Goal: Communication & Community: Ask a question

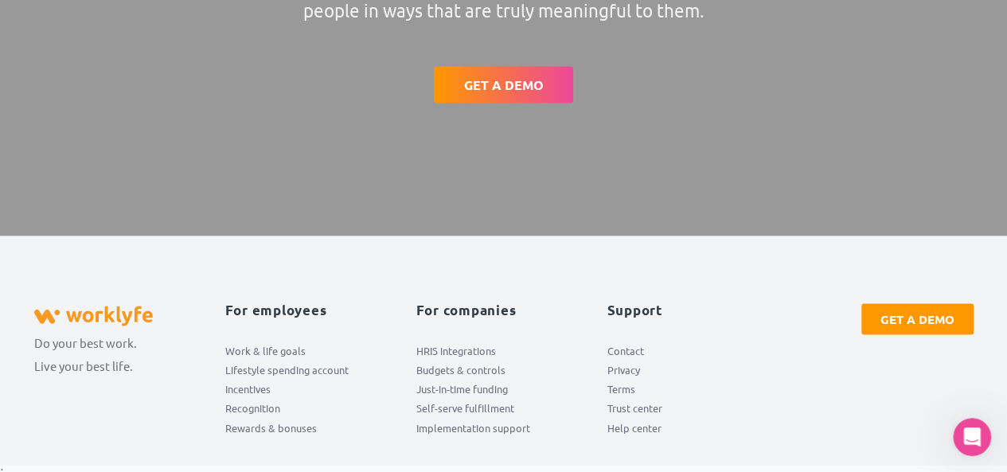
scroll to position [4520, 0]
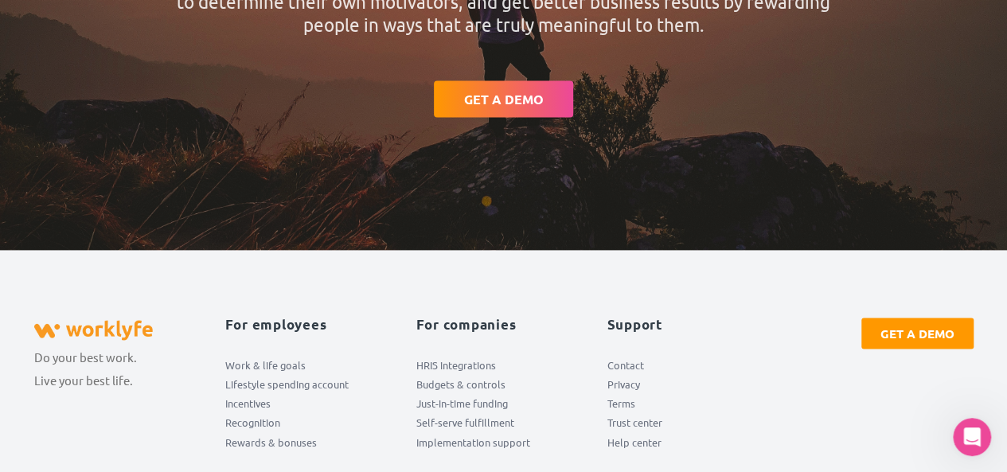
click at [728, 448] on div "Support Contact Privacy Terms Trust center Help center" at bounding box center [694, 385] width 191 height 150
click at [646, 434] on span "Help center" at bounding box center [634, 441] width 54 height 19
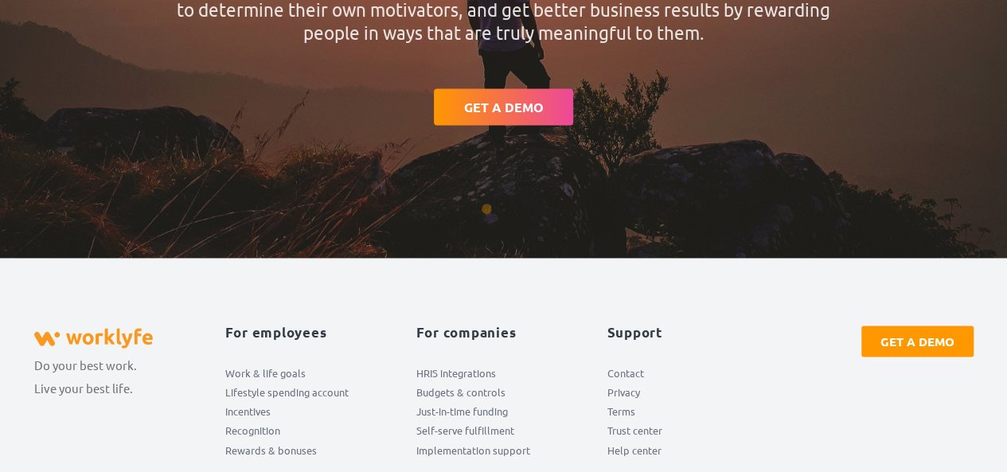
scroll to position [4520, 0]
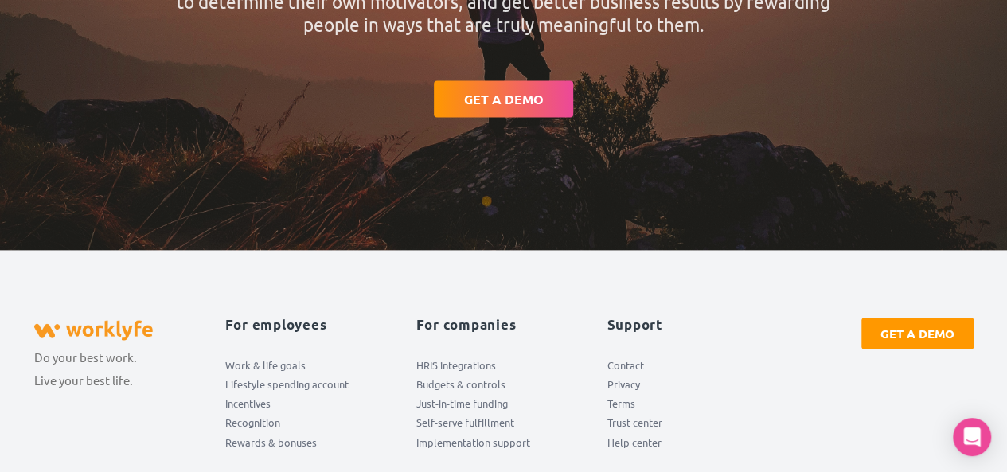
click at [632, 356] on span "Contact" at bounding box center [625, 364] width 37 height 19
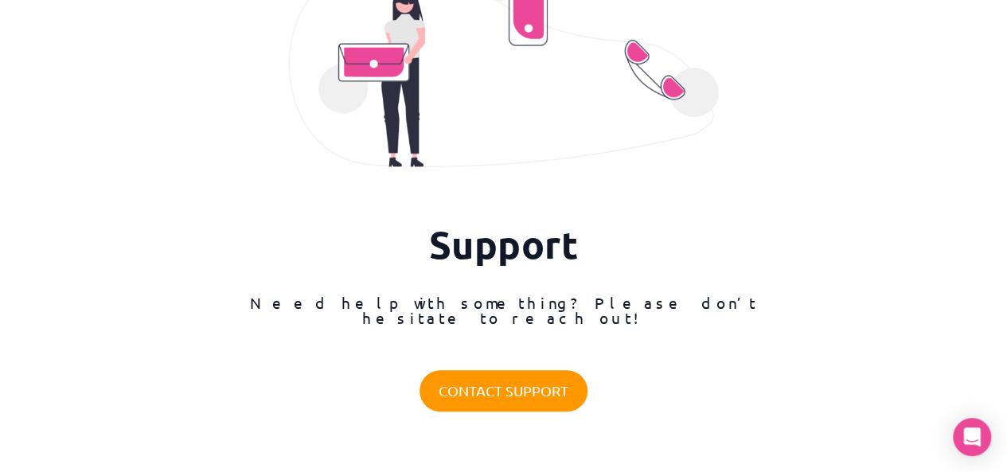
scroll to position [213, 0]
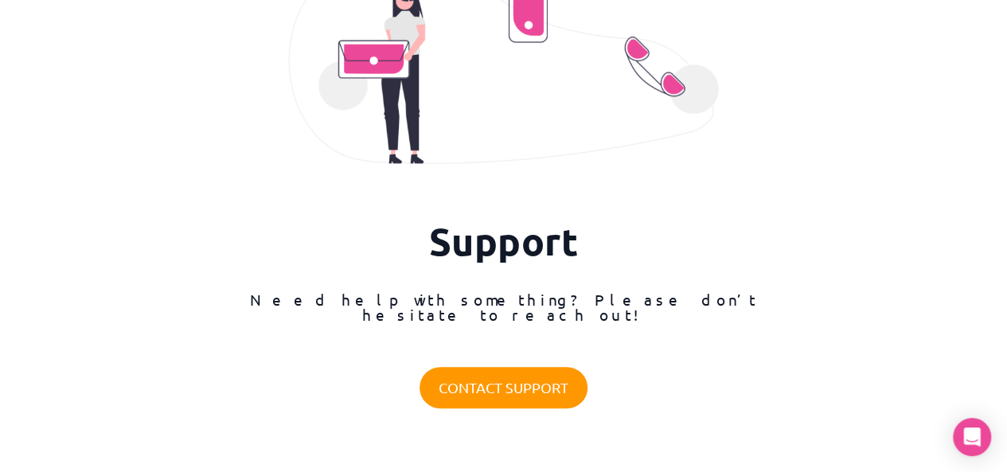
click at [757, 367] on div "CONTACT SUPPORT" at bounding box center [503, 387] width 513 height 41
click at [759, 367] on div "CONTACT SUPPORT" at bounding box center [503, 387] width 513 height 41
click at [485, 380] on span "CONTACT SUPPORT" at bounding box center [504, 388] width 130 height 22
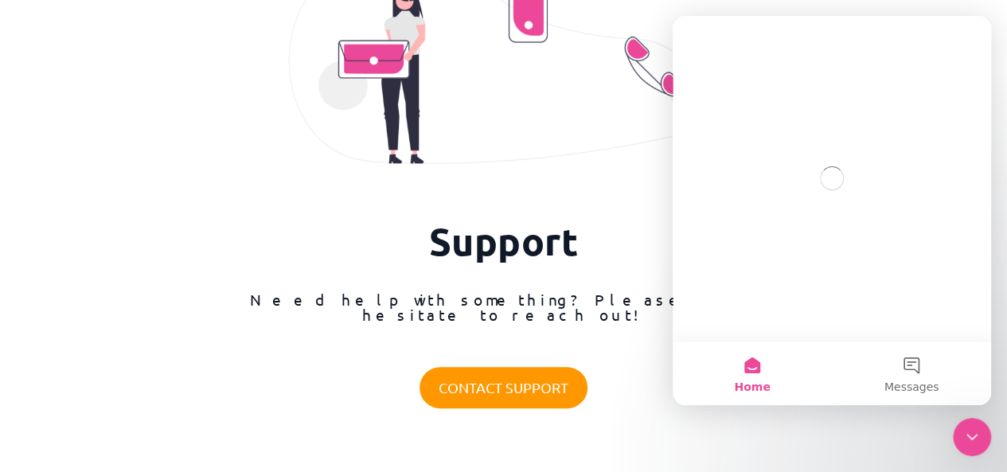
scroll to position [0, 0]
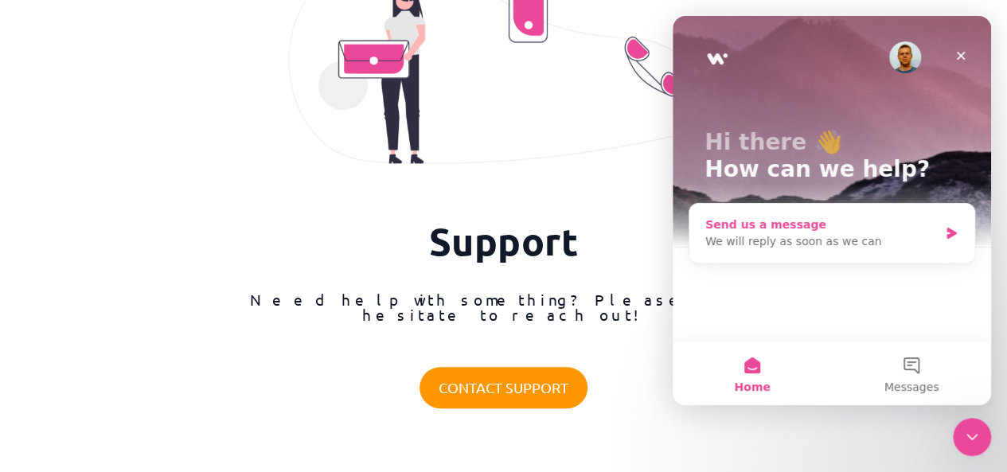
click at [833, 225] on div "Send us a message" at bounding box center [821, 225] width 233 height 17
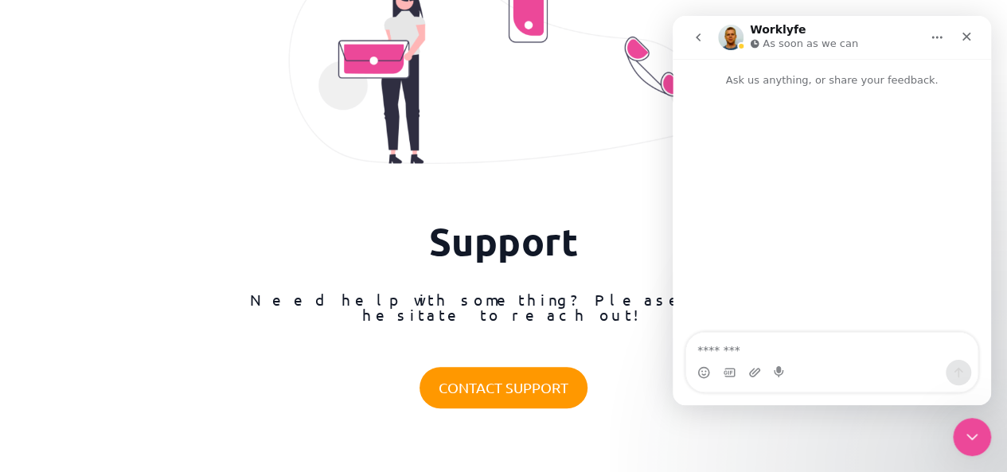
type textarea "*"
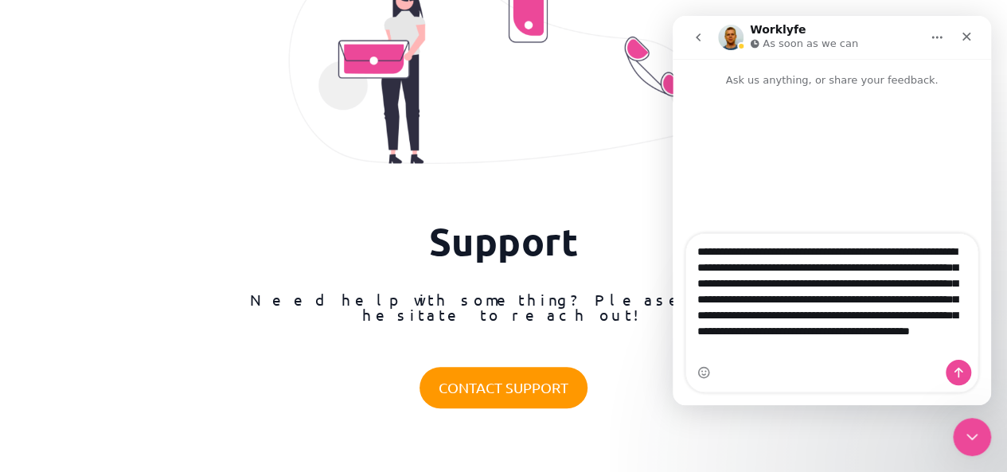
scroll to position [13, 0]
drag, startPoint x: 752, startPoint y: 302, endPoint x: 794, endPoint y: 305, distance: 41.5
click at [794, 305] on textarea "**********" at bounding box center [832, 297] width 292 height 126
type textarea "**********"
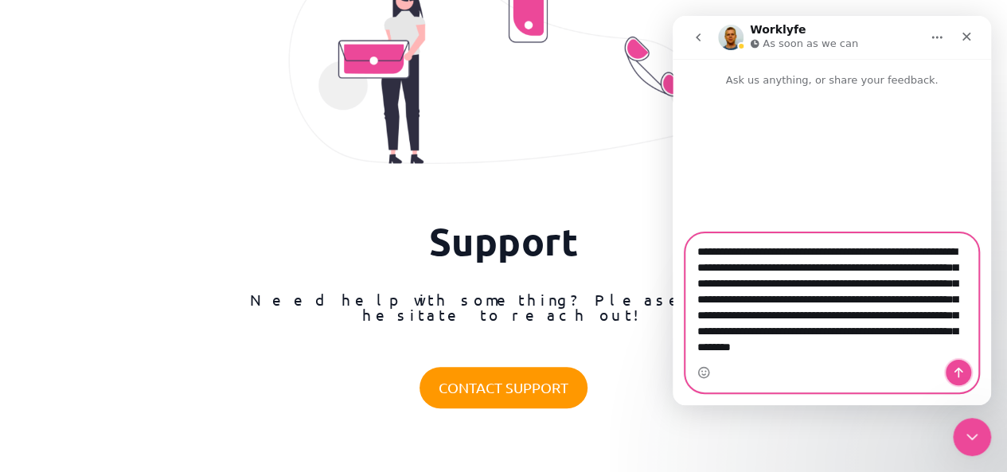
click at [959, 375] on icon "Send a message…" at bounding box center [958, 373] width 9 height 10
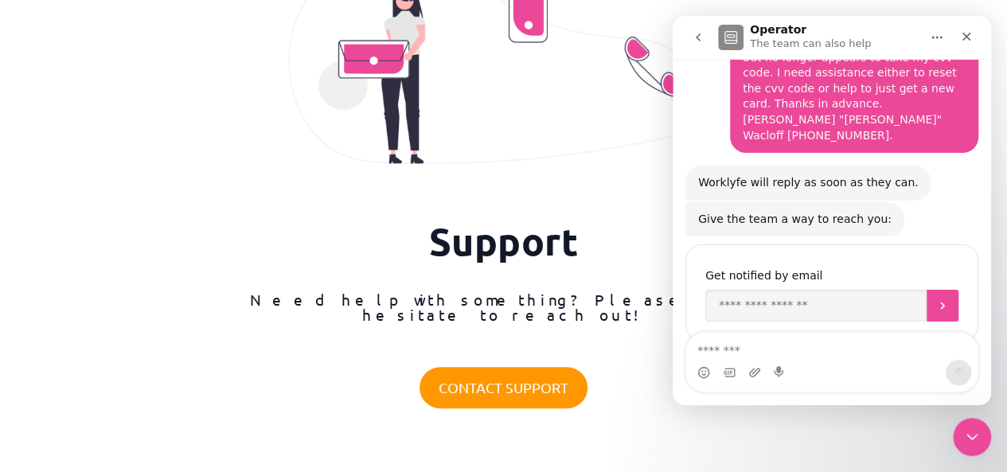
scroll to position [161, 0]
click at [811, 290] on input "Enter your email" at bounding box center [815, 306] width 221 height 32
type input "**********"
click at [936, 299] on icon "Submit" at bounding box center [942, 305] width 13 height 13
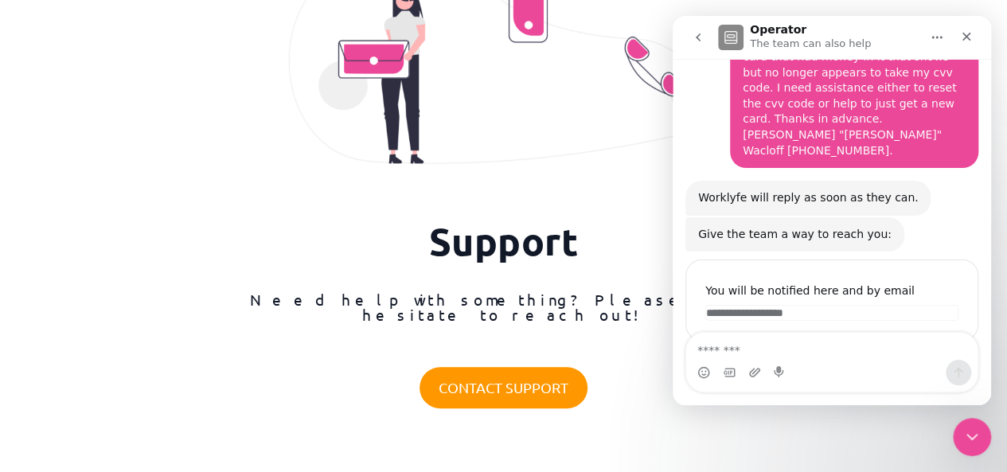
scroll to position [145, 0]
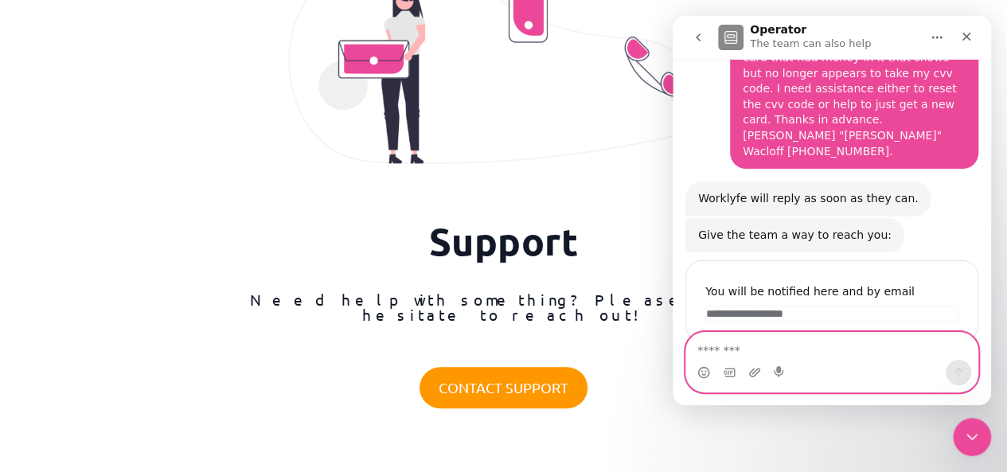
click at [757, 350] on textarea "Message…" at bounding box center [831, 346] width 291 height 27
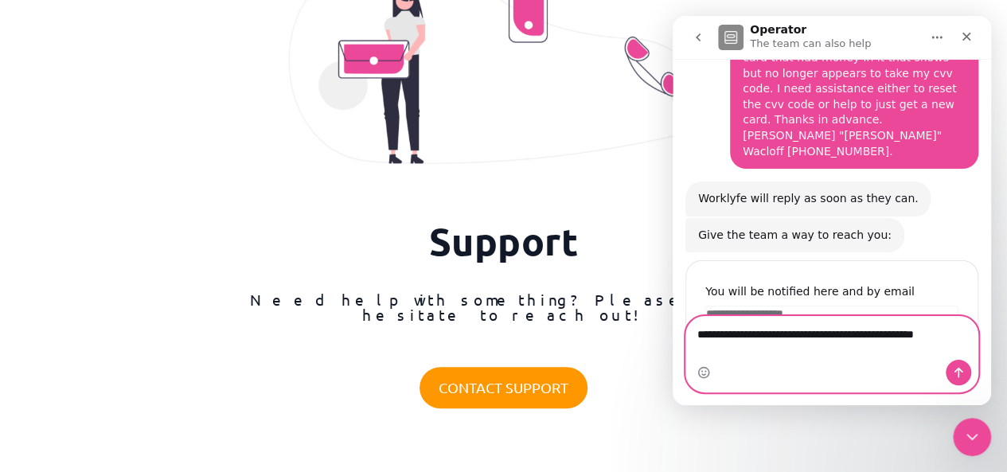
scroll to position [161, 0]
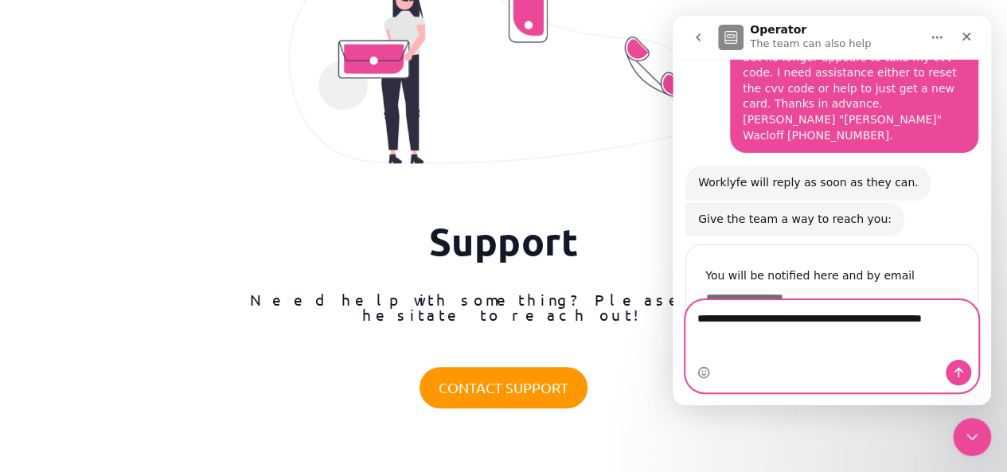
type textarea "**********"
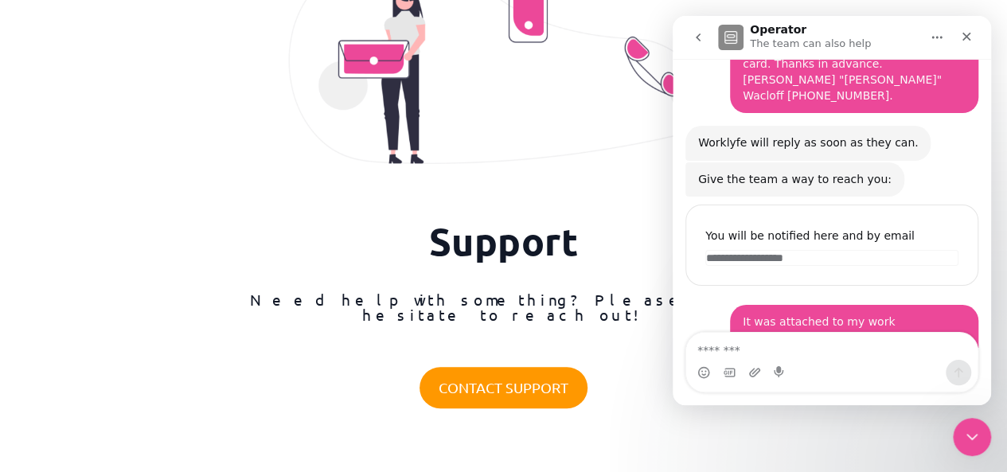
scroll to position [208, 0]
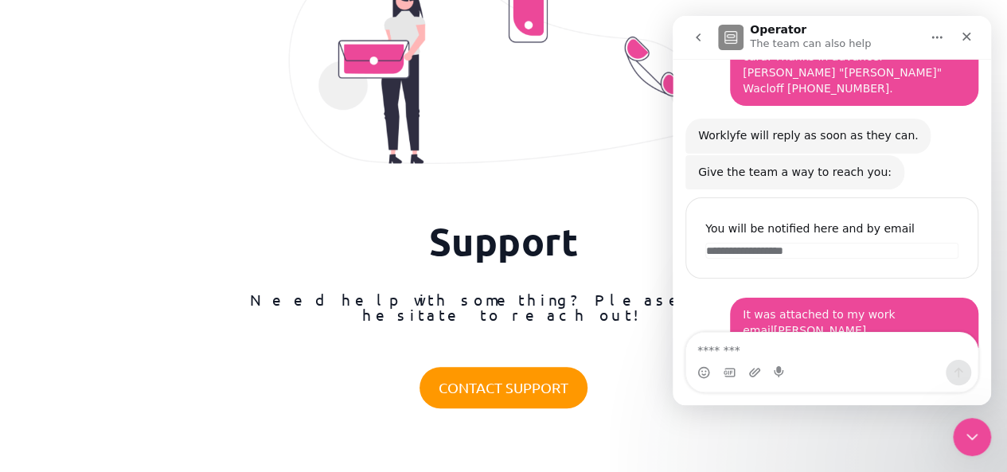
click at [986, 343] on div "Intercom messenger" at bounding box center [832, 362] width 318 height 60
